Goal: Find specific page/section: Find specific page/section

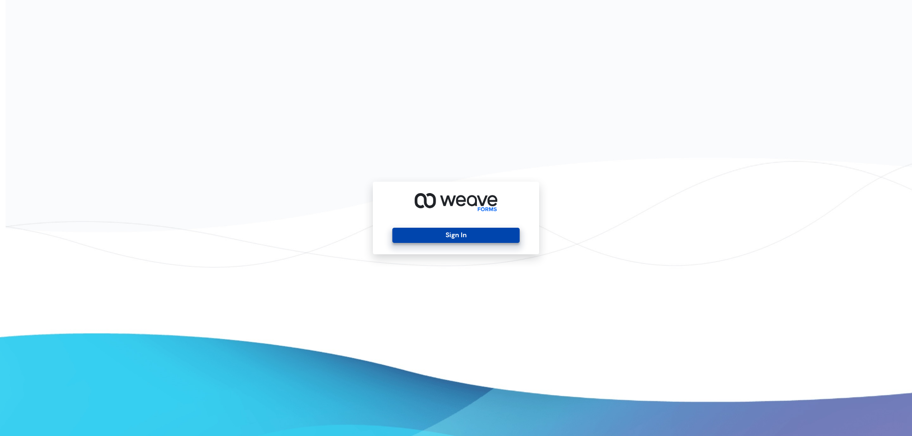
click at [467, 238] on button "Sign In" at bounding box center [455, 235] width 127 height 15
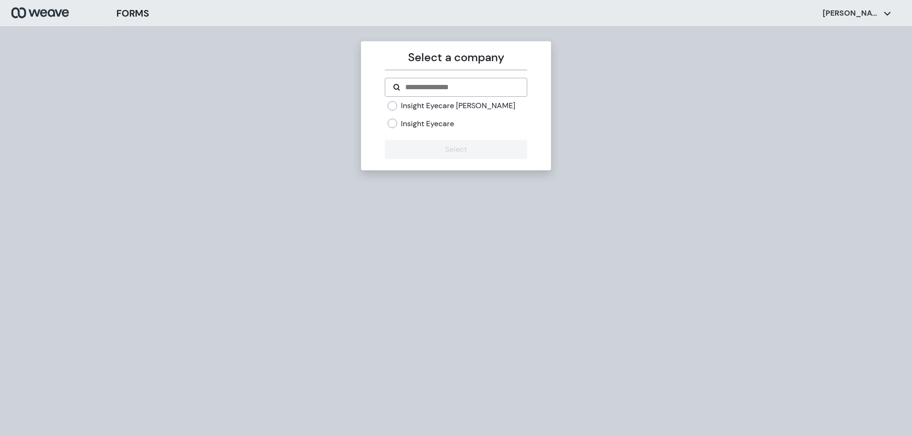
click at [449, 106] on label "Insight Eyecare Jenks" at bounding box center [458, 106] width 114 height 10
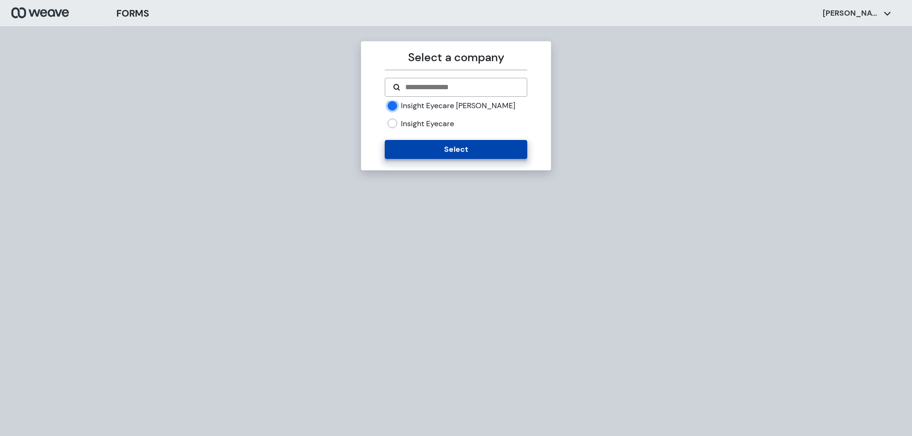
click at [439, 146] on button "Select" at bounding box center [456, 149] width 142 height 19
